Goal: Task Accomplishment & Management: Use online tool/utility

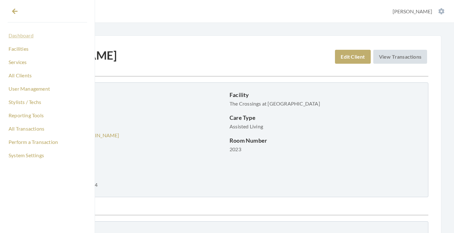
click at [17, 36] on link "Dashboard" at bounding box center [47, 35] width 79 height 11
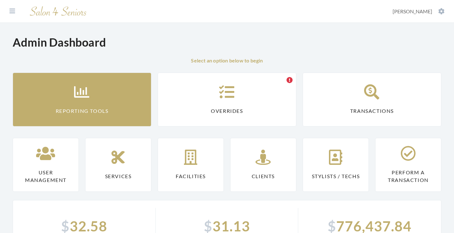
drag, startPoint x: 0, startPoint y: 0, endPoint x: 100, endPoint y: 99, distance: 140.8
click at [100, 99] on link "Reporting Tools" at bounding box center [82, 99] width 139 height 54
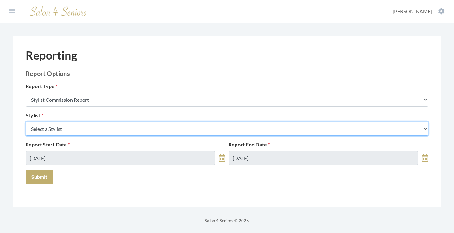
click at [95, 124] on select "Select a Stylist [PERSON_NAME] [PERSON_NAME] [PERSON_NAME] [PERSON_NAME] [PERSO…" at bounding box center [227, 129] width 403 height 14
select select "147"
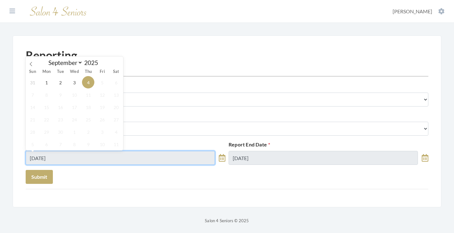
click at [77, 163] on input "[DATE]" at bounding box center [120, 158] width 189 height 14
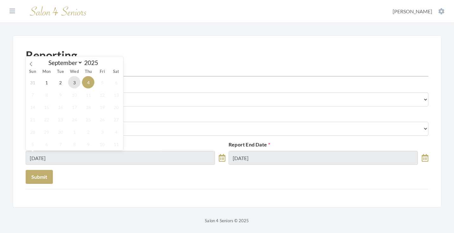
click at [73, 84] on span "3" at bounding box center [74, 82] width 12 height 12
type input "[DATE]"
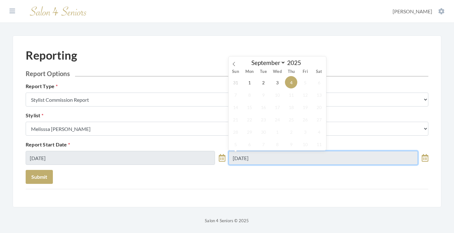
click at [272, 157] on input "[DATE]" at bounding box center [323, 158] width 189 height 14
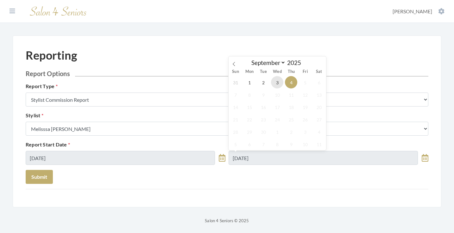
click at [276, 79] on span "3" at bounding box center [277, 82] width 12 height 12
type input "[DATE]"
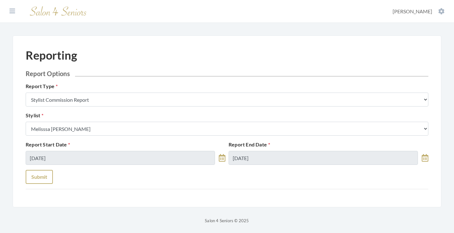
click at [38, 179] on button "Submit" at bounding box center [39, 177] width 27 height 14
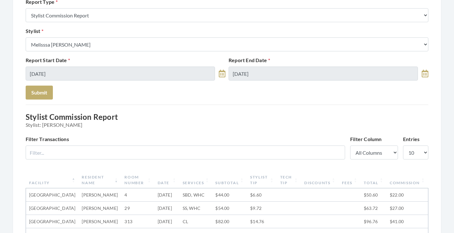
scroll to position [81, 0]
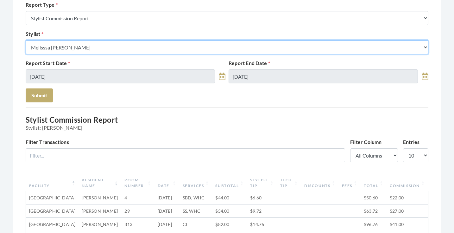
select select "181"
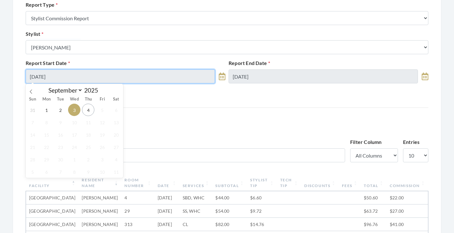
click at [76, 75] on input "[DATE]" at bounding box center [120, 76] width 189 height 14
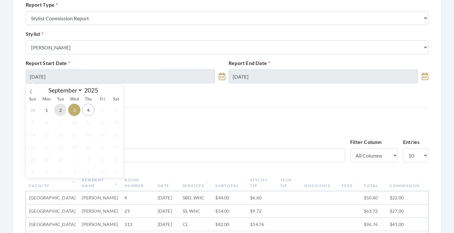
click at [58, 111] on span "2" at bounding box center [60, 109] width 12 height 12
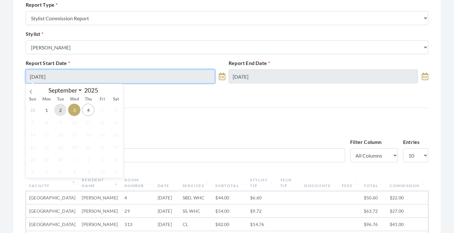
type input "09/02/2025"
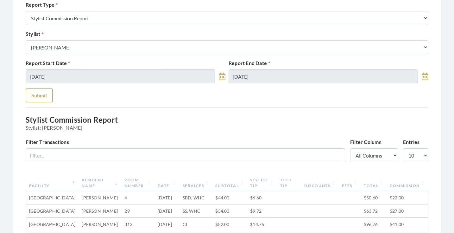
click at [38, 98] on button "Submit" at bounding box center [39, 95] width 27 height 14
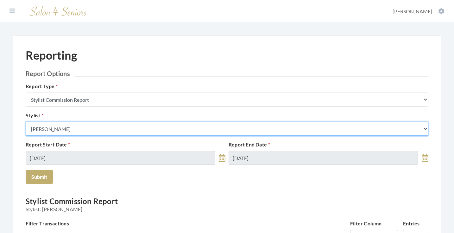
select select "43"
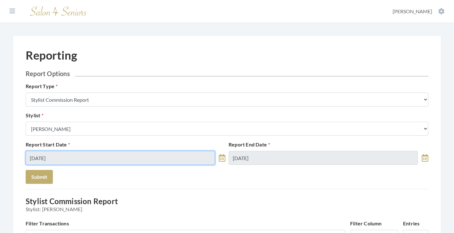
click at [76, 154] on input "09/02/2025" at bounding box center [120, 158] width 189 height 14
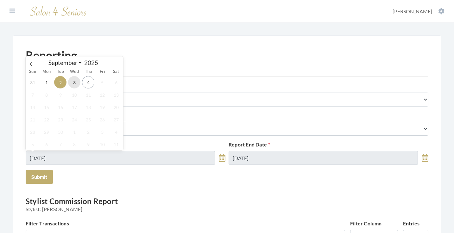
click at [73, 85] on span "3" at bounding box center [74, 82] width 12 height 12
type input "[DATE]"
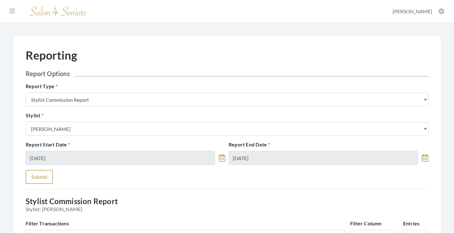
click at [44, 175] on button "Submit" at bounding box center [39, 177] width 27 height 14
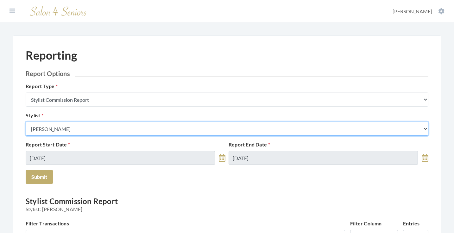
select select "49"
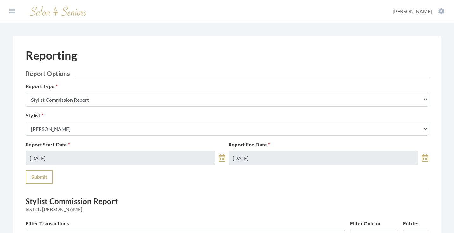
click at [38, 176] on button "Submit" at bounding box center [39, 177] width 27 height 14
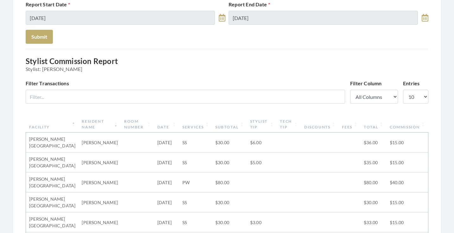
scroll to position [61, 0]
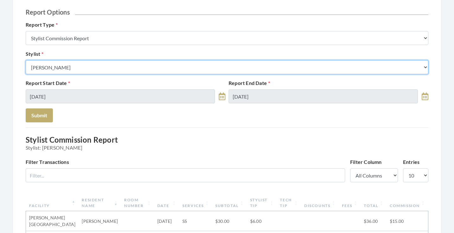
select select "115"
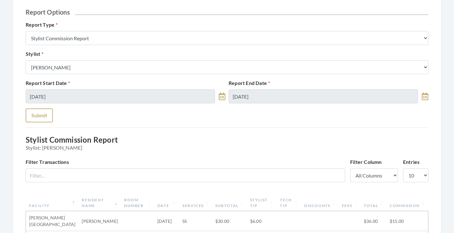
click at [47, 113] on button "Submit" at bounding box center [39, 115] width 27 height 14
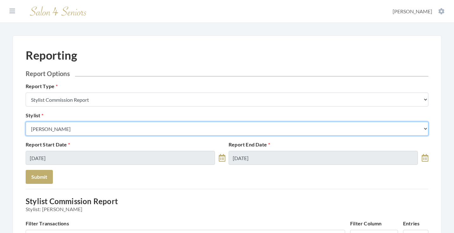
select select "44"
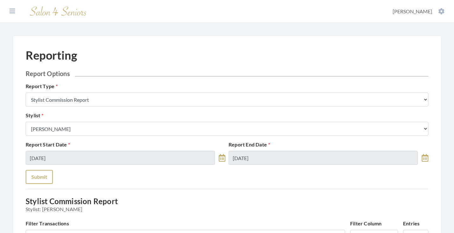
click at [45, 176] on button "Submit" at bounding box center [39, 177] width 27 height 14
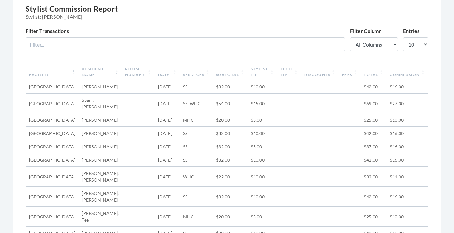
scroll to position [190, 0]
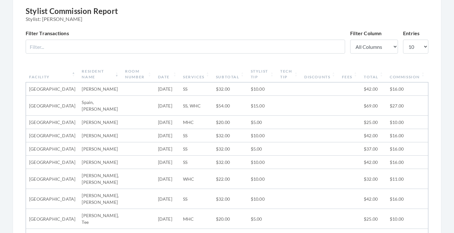
click at [217, 81] on th "Subtotal" at bounding box center [230, 74] width 35 height 16
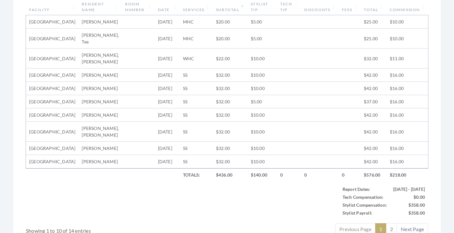
scroll to position [258, 0]
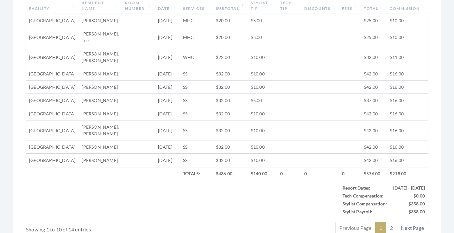
click at [261, 9] on th "Stylist Tip" at bounding box center [263, 5] width 30 height 16
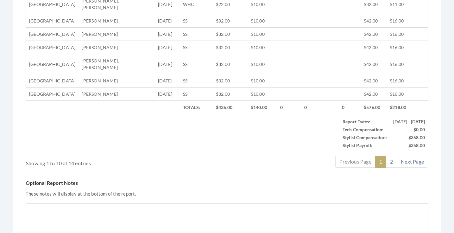
scroll to position [326, 0]
click at [387, 166] on link "2" at bounding box center [391, 160] width 11 height 12
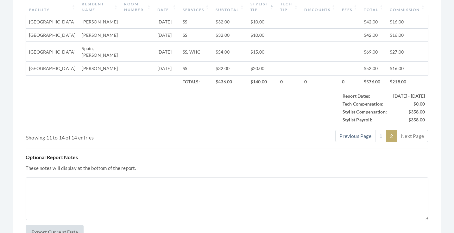
scroll to position [223, 0]
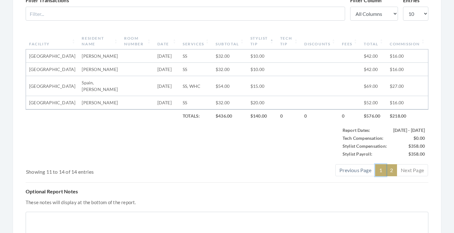
click at [383, 176] on link "1" at bounding box center [380, 170] width 11 height 12
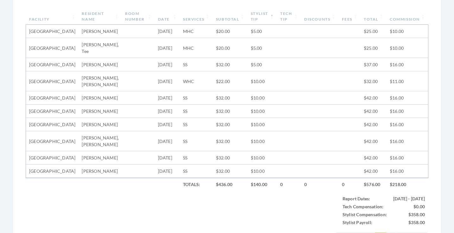
scroll to position [240, 0]
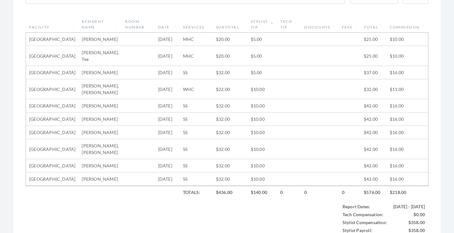
click at [254, 19] on th "Stylist Tip" at bounding box center [263, 24] width 30 height 16
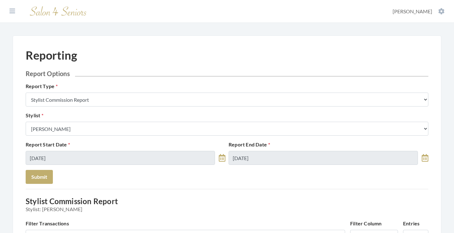
scroll to position [0, 0]
click at [15, 10] on icon at bounding box center [12, 11] width 6 height 6
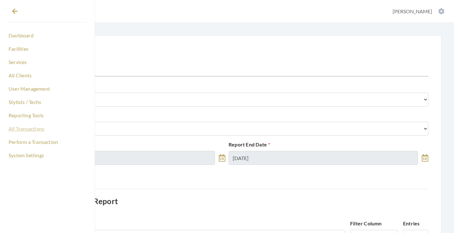
click at [23, 128] on link "All Transactions" at bounding box center [47, 128] width 79 height 11
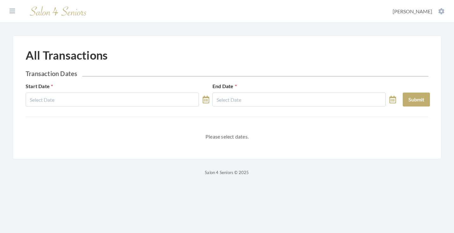
select select "8"
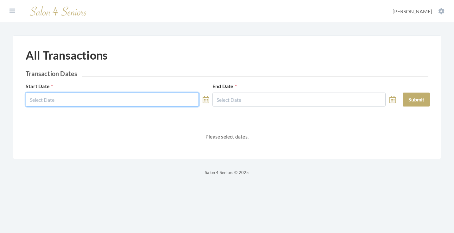
drag, startPoint x: 0, startPoint y: 0, endPoint x: 112, endPoint y: 128, distance: 170.2
click at [128, 102] on input "text" at bounding box center [112, 99] width 173 height 14
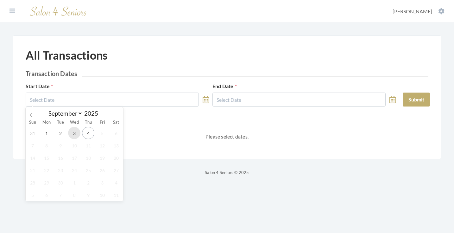
click at [77, 134] on span "3" at bounding box center [74, 133] width 12 height 12
type input "[DATE]"
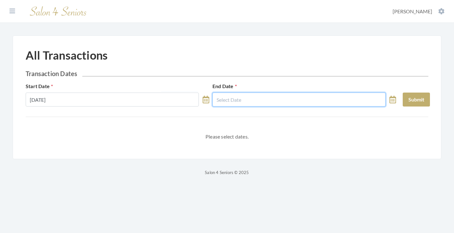
click at [229, 102] on input "text" at bounding box center [298, 99] width 173 height 14
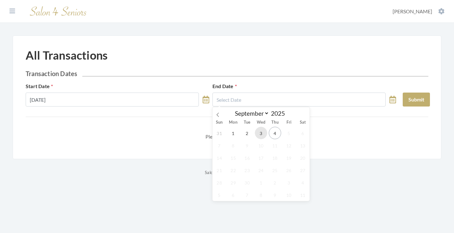
click at [258, 132] on span "3" at bounding box center [261, 133] width 12 height 12
type input "[DATE]"
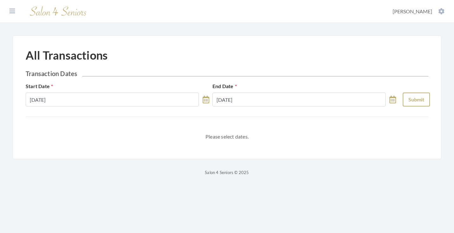
click at [409, 96] on button "Submit" at bounding box center [416, 99] width 27 height 14
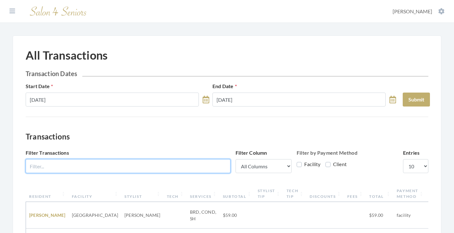
click at [173, 169] on input "Filter Transactions" at bounding box center [128, 166] width 205 height 14
type input "grae"
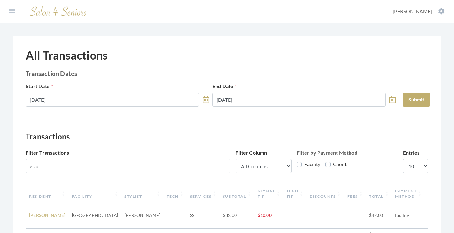
click at [47, 213] on link "Mary Graeve" at bounding box center [47, 214] width 36 height 5
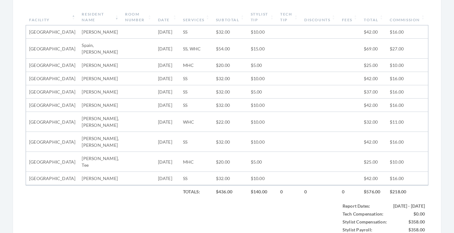
scroll to position [248, 0]
click at [223, 19] on th "Subtotal" at bounding box center [230, 16] width 35 height 16
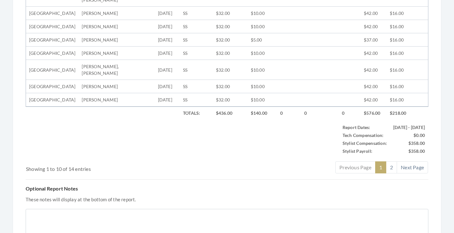
scroll to position [319, 0]
